Goal: Complete application form: Complete application form

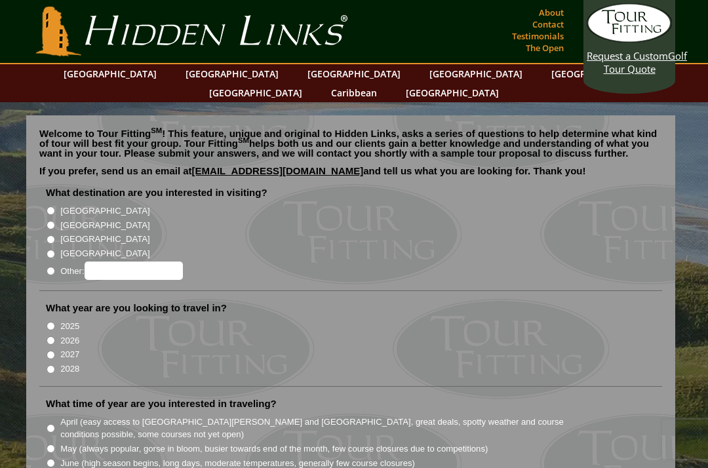
click at [52, 221] on input "[GEOGRAPHIC_DATA]" at bounding box center [51, 225] width 9 height 9
radio input "true"
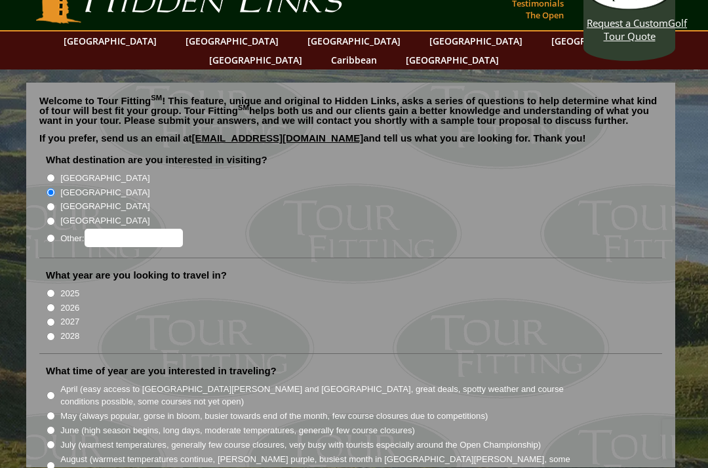
scroll to position [33, 0]
click at [50, 303] on input "2026" at bounding box center [51, 307] width 9 height 9
radio input "true"
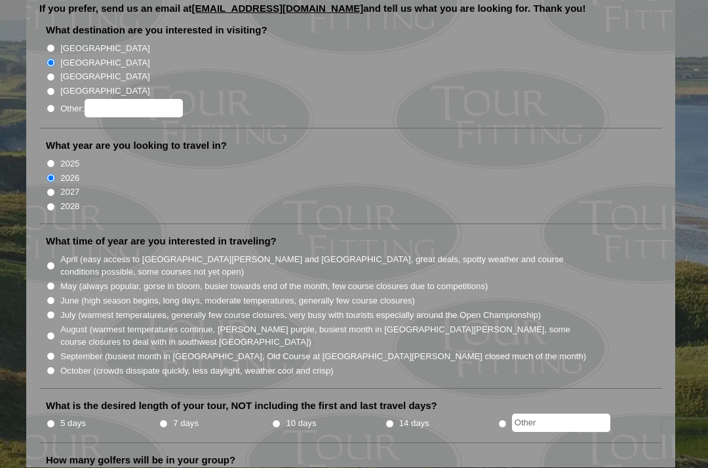
scroll to position [163, 0]
click at [53, 352] on input "September (busiest month in [GEOGRAPHIC_DATA], Old Course at [GEOGRAPHIC_DATA][…" at bounding box center [51, 356] width 9 height 9
radio input "true"
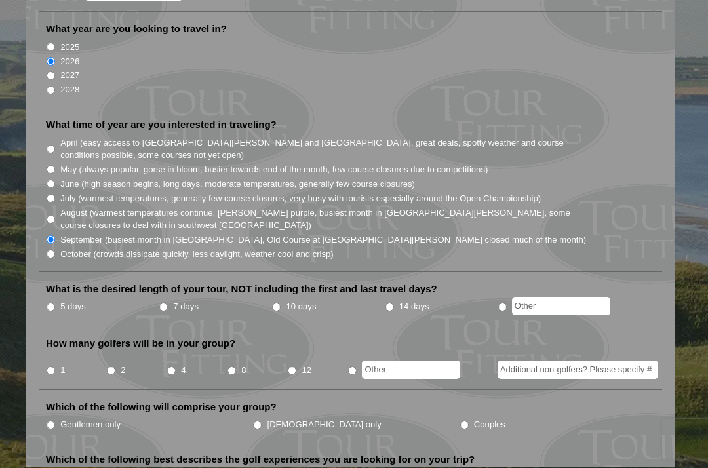
scroll to position [279, 0]
click at [50, 303] on input "5 days" at bounding box center [51, 307] width 9 height 9
radio input "true"
click at [170, 367] on input "4" at bounding box center [171, 371] width 9 height 9
radio input "true"
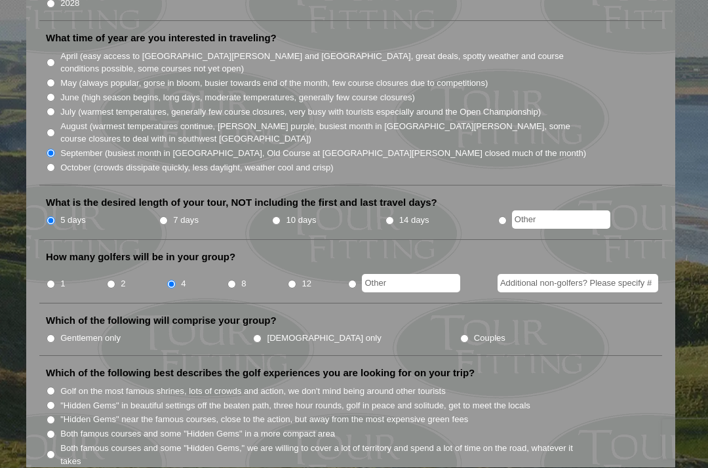
scroll to position [376, 0]
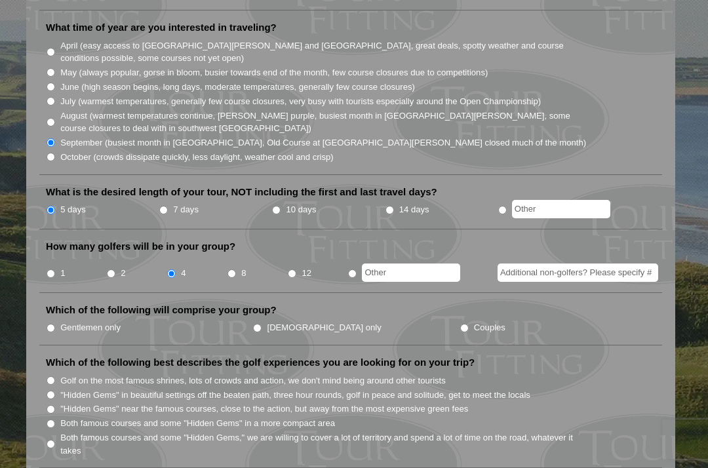
click at [50, 324] on input "Gentlemen only" at bounding box center [51, 328] width 9 height 9
radio input "true"
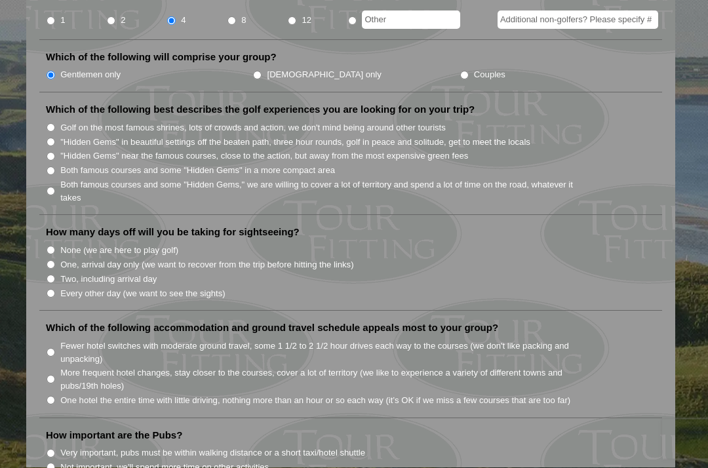
scroll to position [630, 0]
click at [50, 166] on input "Both famous courses and some "Hidden Gems" in a more compact area" at bounding box center [51, 170] width 9 height 9
radio input "true"
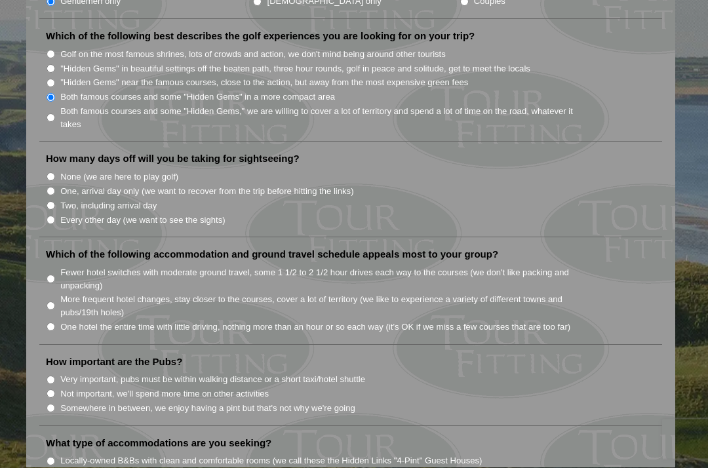
scroll to position [704, 0]
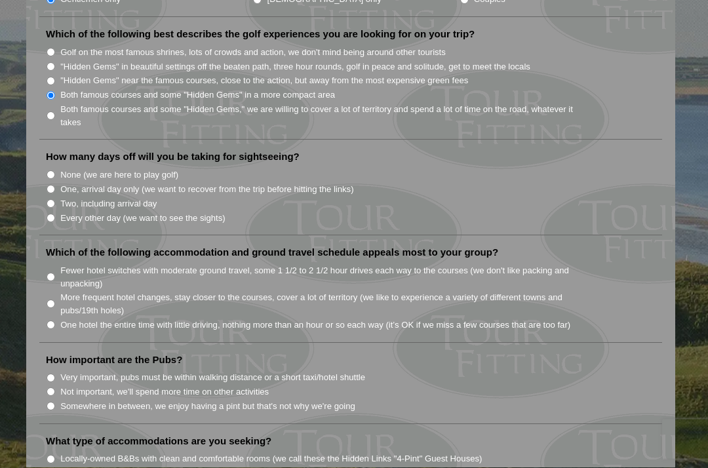
click at [52, 200] on input "Two, including arrival day" at bounding box center [51, 204] width 9 height 9
radio input "true"
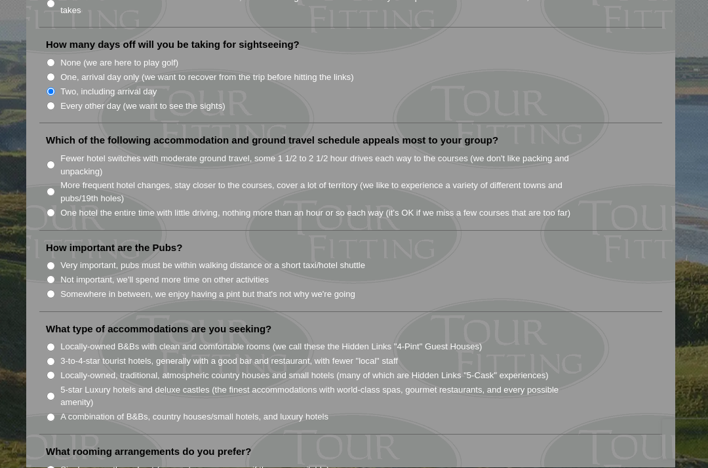
scroll to position [817, 0]
click at [52, 209] on input "One hotel the entire time with little driving, nothing more than an hour or so …" at bounding box center [51, 213] width 9 height 9
radio input "true"
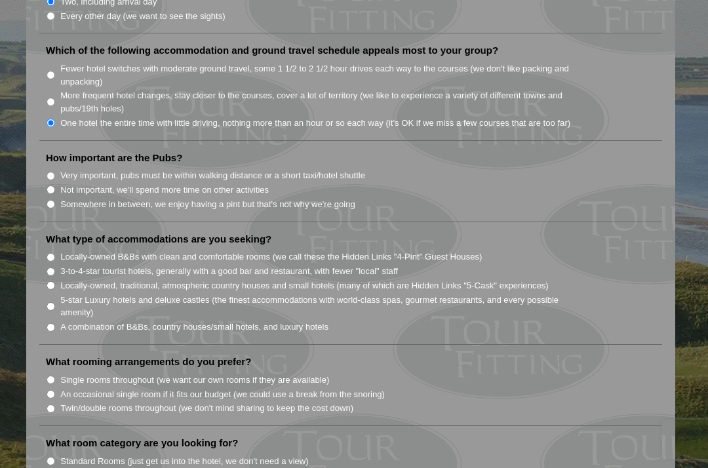
scroll to position [911, 0]
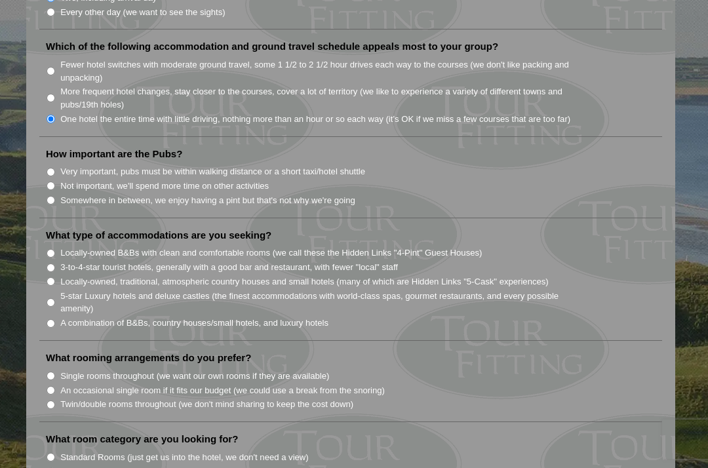
click at [48, 168] on input "Very important, pubs must be within walking distance or a short taxi/hotel shut…" at bounding box center [51, 172] width 9 height 9
radio input "true"
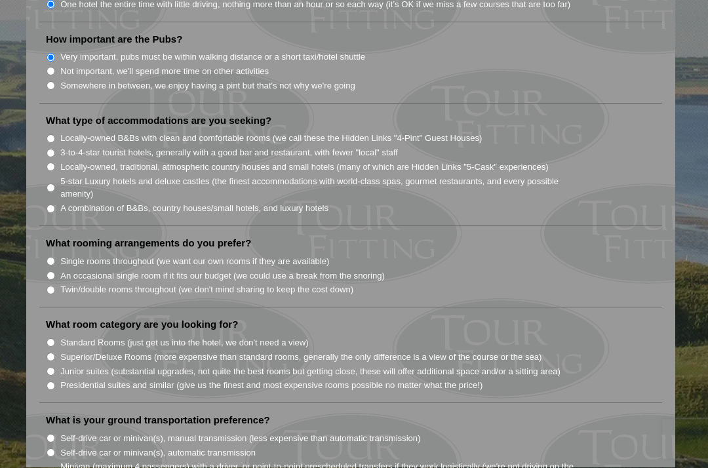
scroll to position [1026, 0]
click at [50, 134] on input "Locally-owned B&Bs with clean and comfortable rooms (we call these the Hidden L…" at bounding box center [51, 138] width 9 height 9
radio input "true"
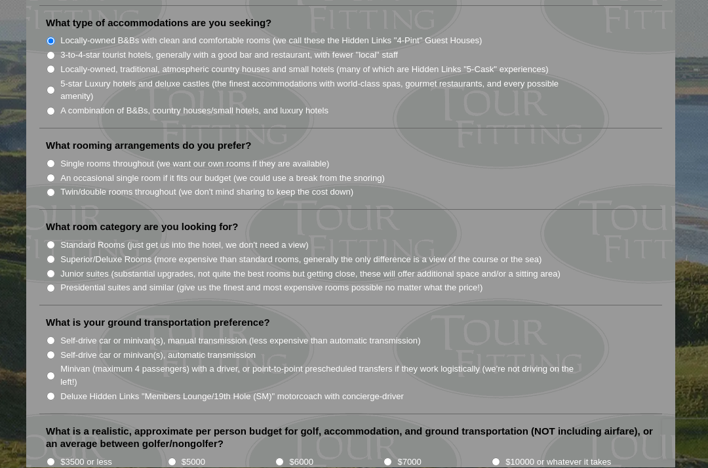
scroll to position [1127, 0]
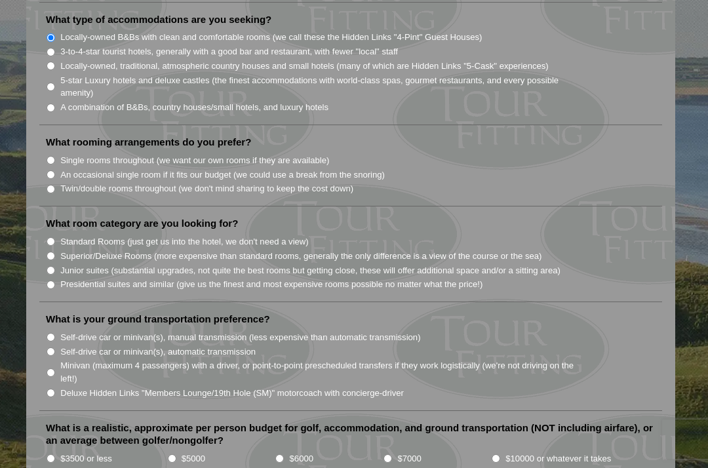
click at [49, 156] on input "Single rooms throughout (we want our own rooms if they are available)" at bounding box center [51, 160] width 9 height 9
radio input "true"
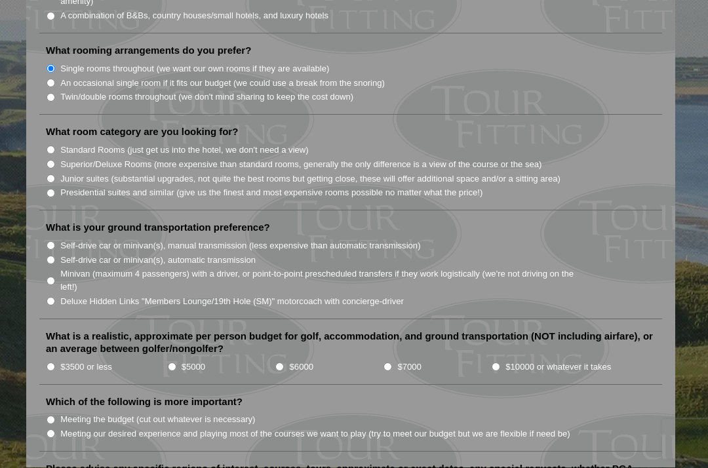
scroll to position [1221, 0]
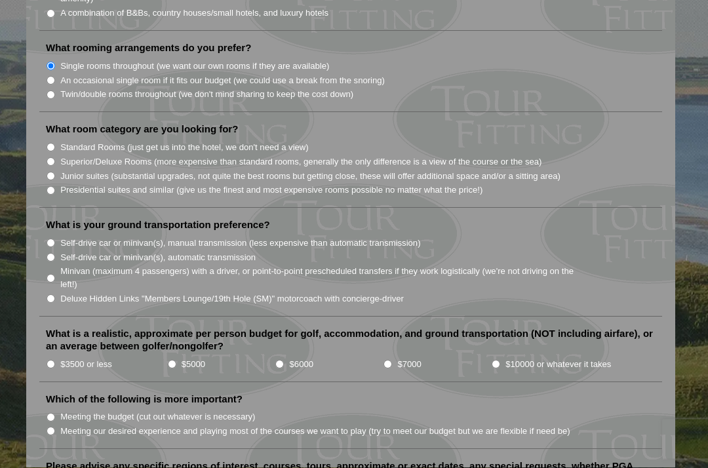
click at [47, 144] on input "Standard Rooms (just get us into the hotel, we don't need a view)" at bounding box center [51, 148] width 9 height 9
radio input "true"
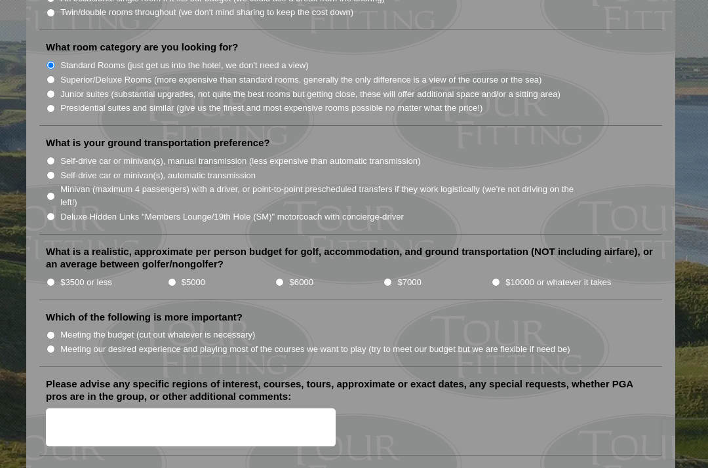
scroll to position [1305, 0]
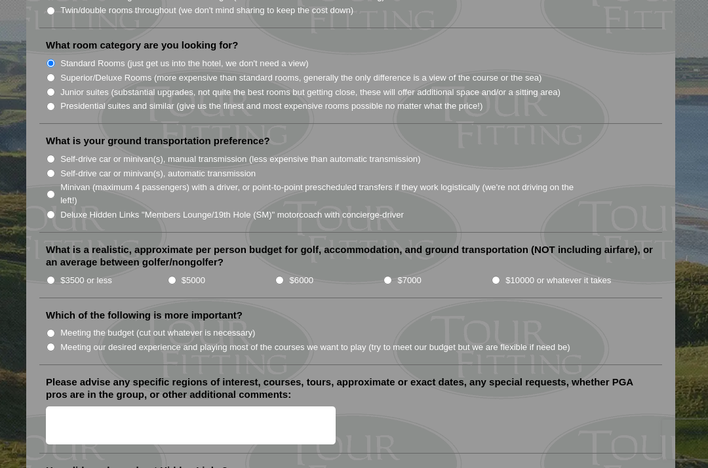
click at [49, 169] on input "Self-drive car or minivan(s), automatic transmission" at bounding box center [51, 173] width 9 height 9
radio input "true"
click at [49, 190] on input "Minivan (maximum 4 passengers) with a driver, or point-to-point prescheduled tr…" at bounding box center [51, 194] width 9 height 9
radio input "true"
click at [400, 274] on label "$7000" at bounding box center [409, 280] width 24 height 13
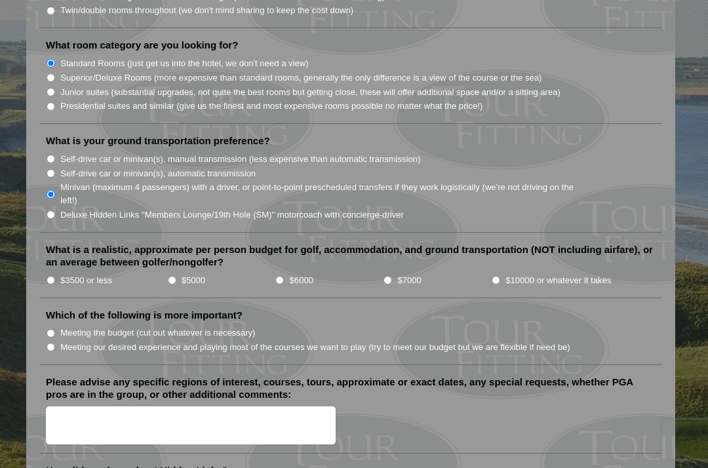
click at [392, 276] on input "$7000" at bounding box center [388, 280] width 9 height 9
radio input "true"
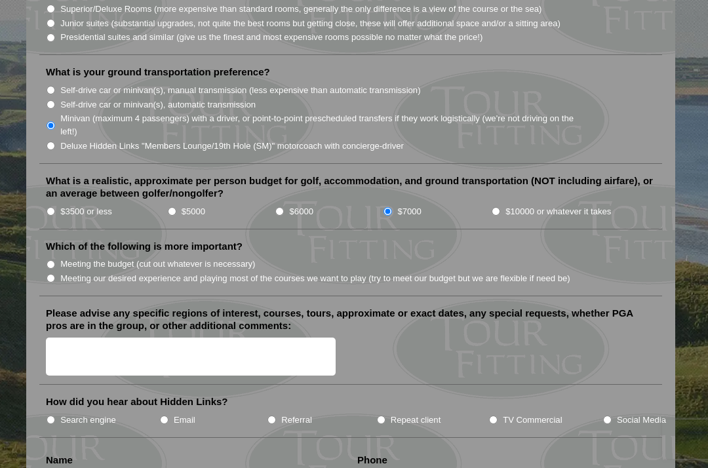
scroll to position [1377, 0]
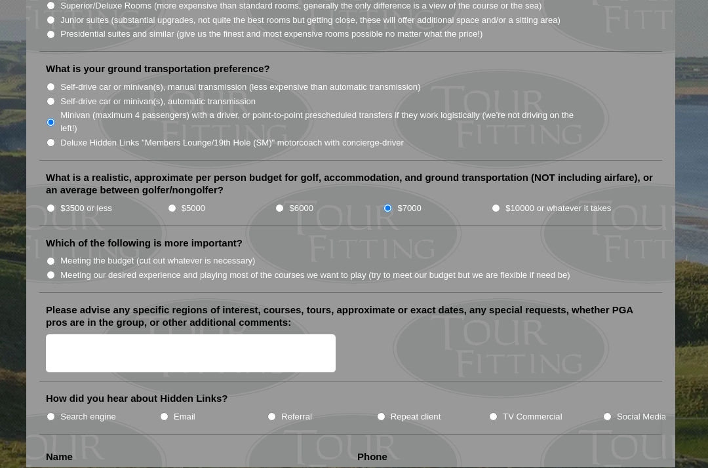
click at [48, 272] on input "Meeting our desired experience and playing most of the courses we want to play …" at bounding box center [51, 276] width 9 height 9
radio input "true"
click at [66, 335] on textarea "Please advise any specific regions of interest, courses, tours, approximate or …" at bounding box center [191, 354] width 290 height 39
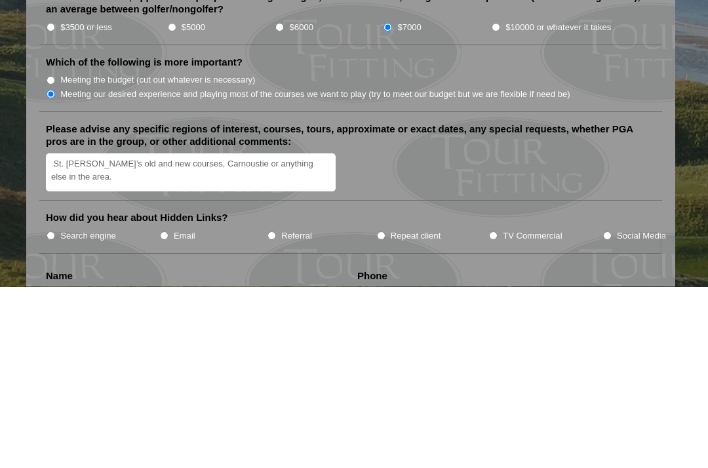
type textarea "St. [PERSON_NAME]’s old and new courses, Carnoustie or anything else in the are…"
click at [497, 413] on input "TV Commercial" at bounding box center [493, 417] width 9 height 9
radio input "true"
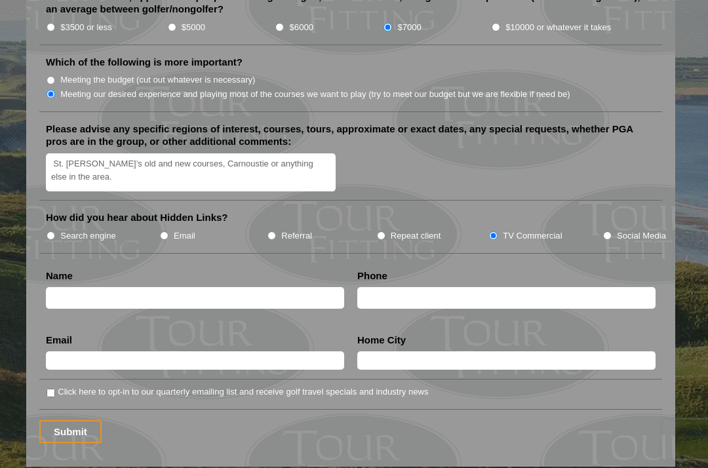
click at [62, 287] on input "text" at bounding box center [195, 298] width 298 height 22
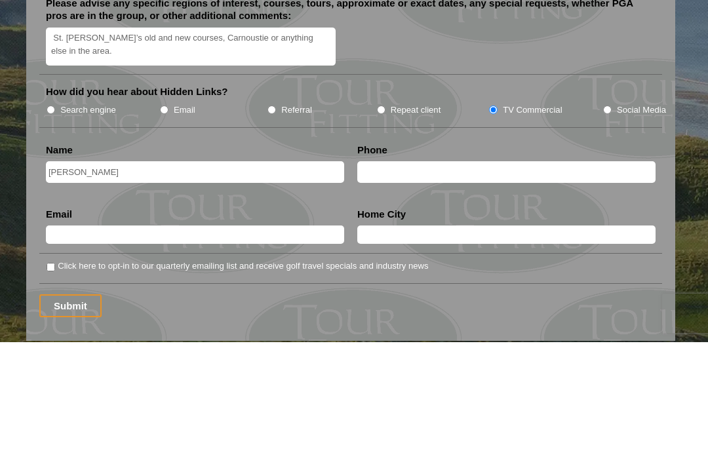
type input "[PERSON_NAME]"
click at [380, 287] on input "text" at bounding box center [506, 298] width 298 height 22
click at [58, 352] on input "text" at bounding box center [195, 361] width 298 height 18
type input "S"
type input "[EMAIL_ADDRESS][DOMAIN_NAME]"
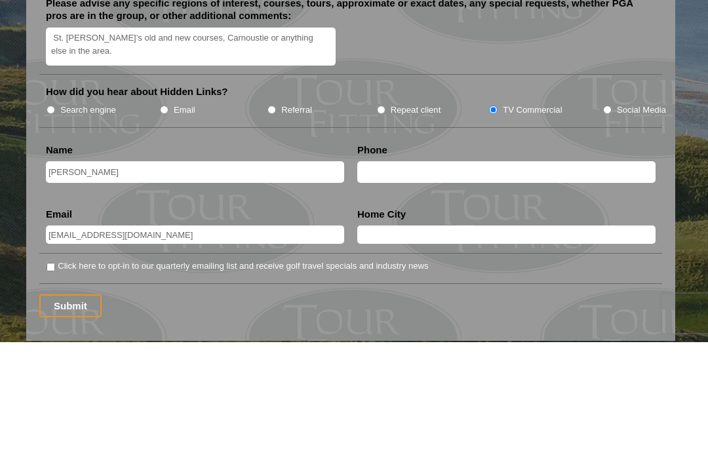
click at [382, 352] on input "text" at bounding box center [506, 361] width 298 height 18
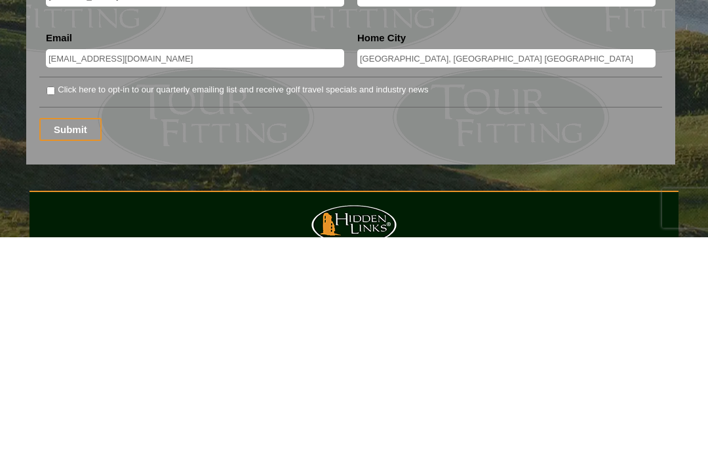
scroll to position [1632, 0]
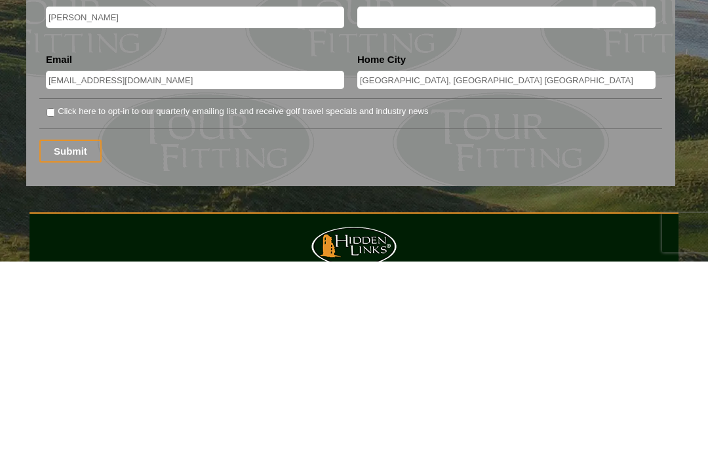
type input "[GEOGRAPHIC_DATA], [GEOGRAPHIC_DATA] [GEOGRAPHIC_DATA]"
click at [64, 346] on input "Submit" at bounding box center [70, 357] width 62 height 23
